Goal: Register for event/course

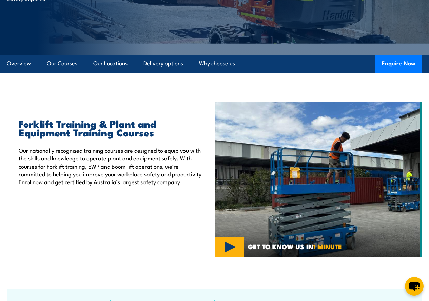
scroll to position [118, 0]
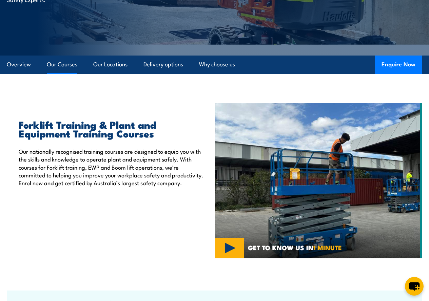
click at [60, 74] on link "Our Courses" at bounding box center [62, 65] width 30 height 18
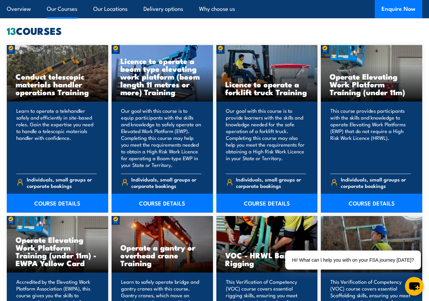
scroll to position [502, 0]
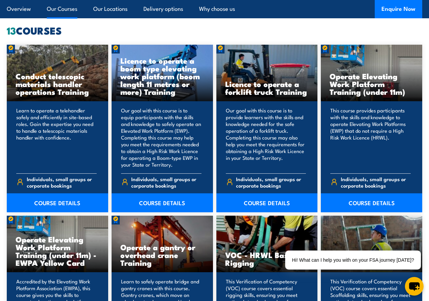
drag, startPoint x: 134, startPoint y: 34, endPoint x: 127, endPoint y: 34, distance: 6.8
click at [247, 85] on div "Licence to operate a forklift truck Training" at bounding box center [266, 73] width 101 height 57
click at [287, 212] on link "COURSE DETAILS" at bounding box center [266, 202] width 101 height 19
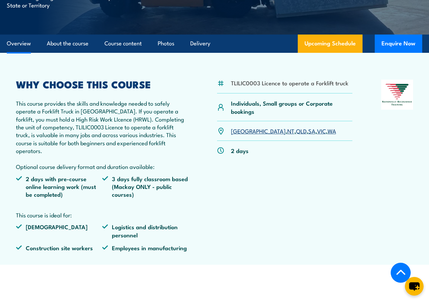
scroll to position [169, 0]
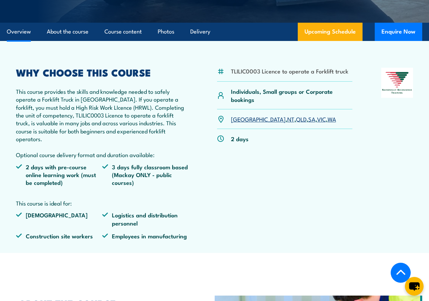
click at [233, 123] on link "[GEOGRAPHIC_DATA]" at bounding box center [258, 119] width 55 height 8
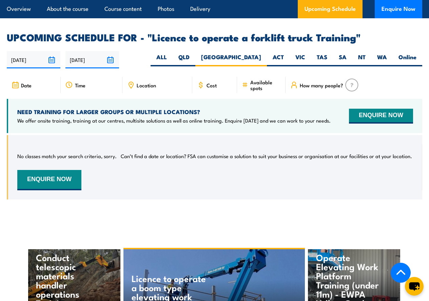
scroll to position [1049, 0]
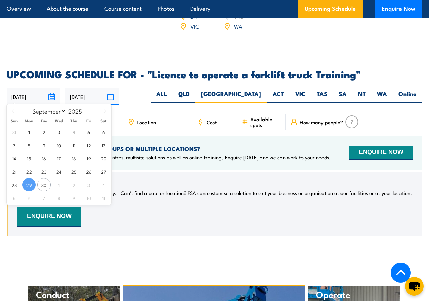
click at [54, 93] on input "[DATE]" at bounding box center [34, 96] width 54 height 17
click at [49, 184] on span "30" at bounding box center [43, 184] width 13 height 13
type input "[DATE]"
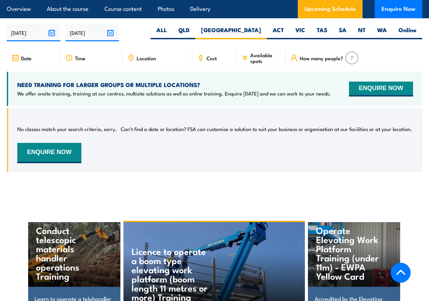
scroll to position [1117, 0]
